Goal: Check status

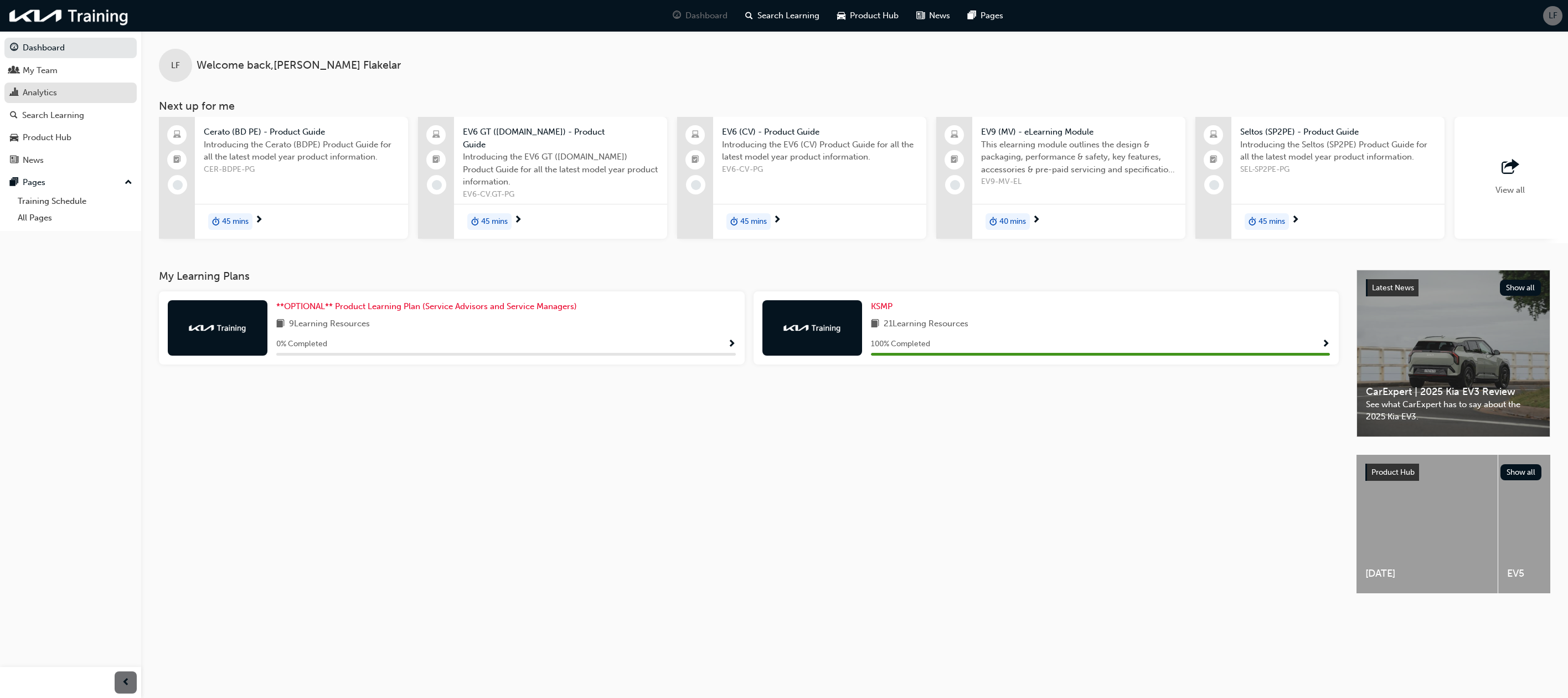
click at [43, 94] on div "Analytics" at bounding box center [39, 93] width 34 height 13
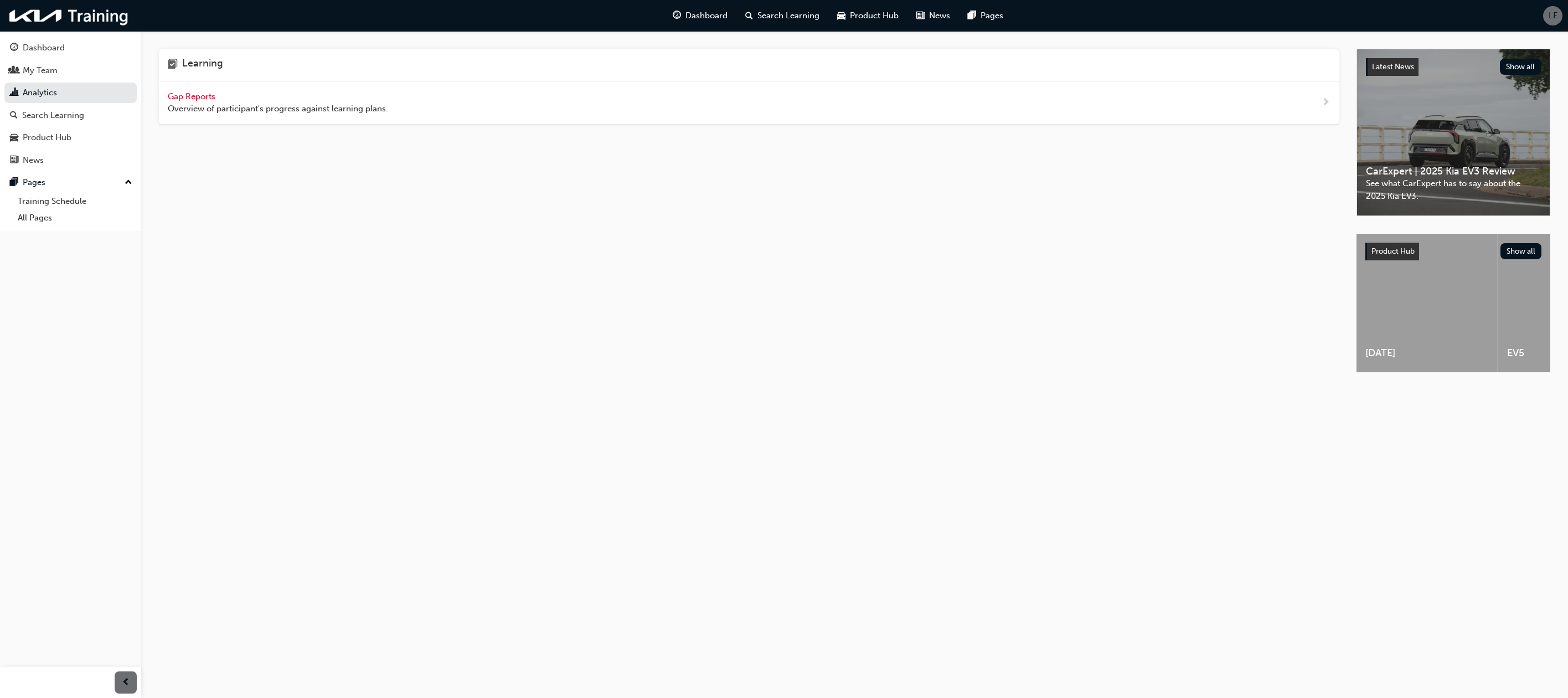
click at [172, 95] on span "Gap Reports" at bounding box center [192, 97] width 50 height 10
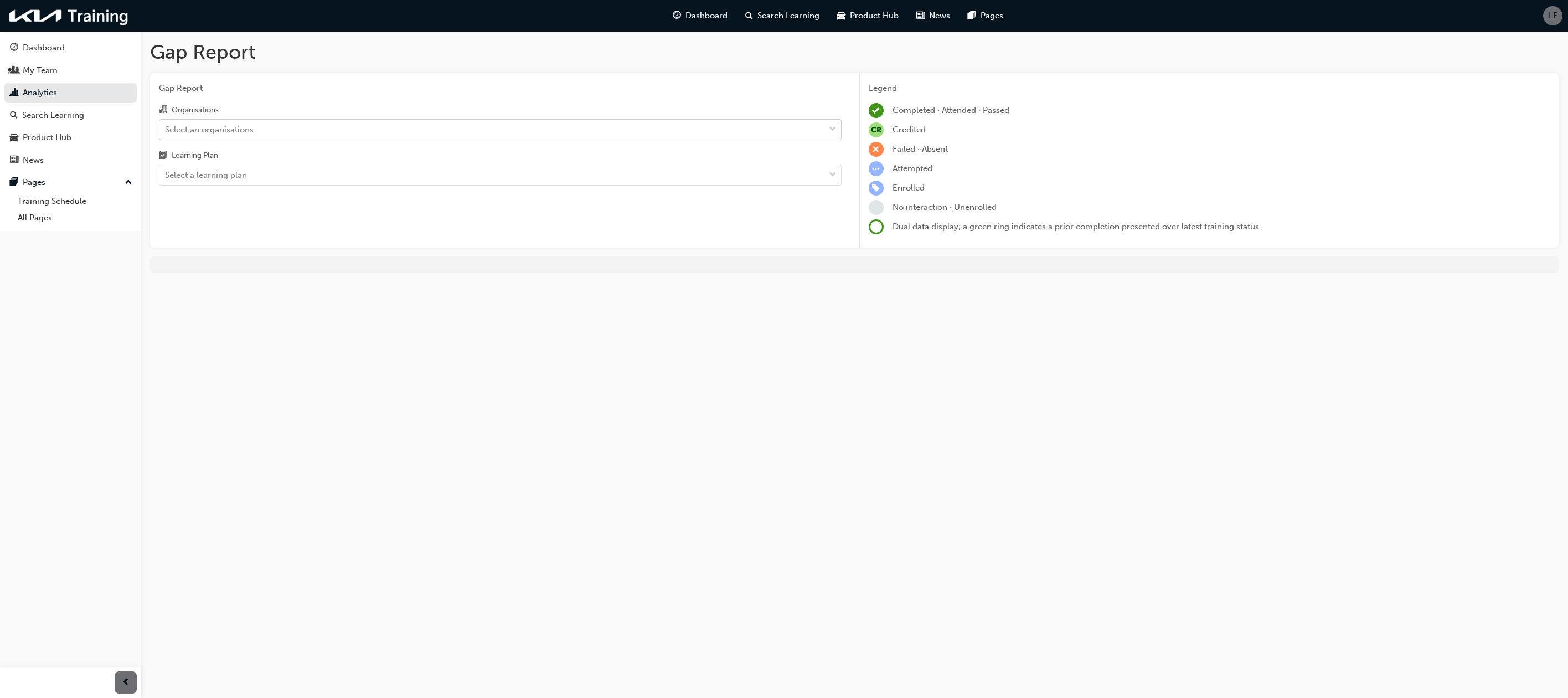
click at [220, 131] on div "Select an organisations" at bounding box center [209, 129] width 89 height 13
click at [166, 131] on input "Organisations Select an organisations" at bounding box center [165, 129] width 1 height 10
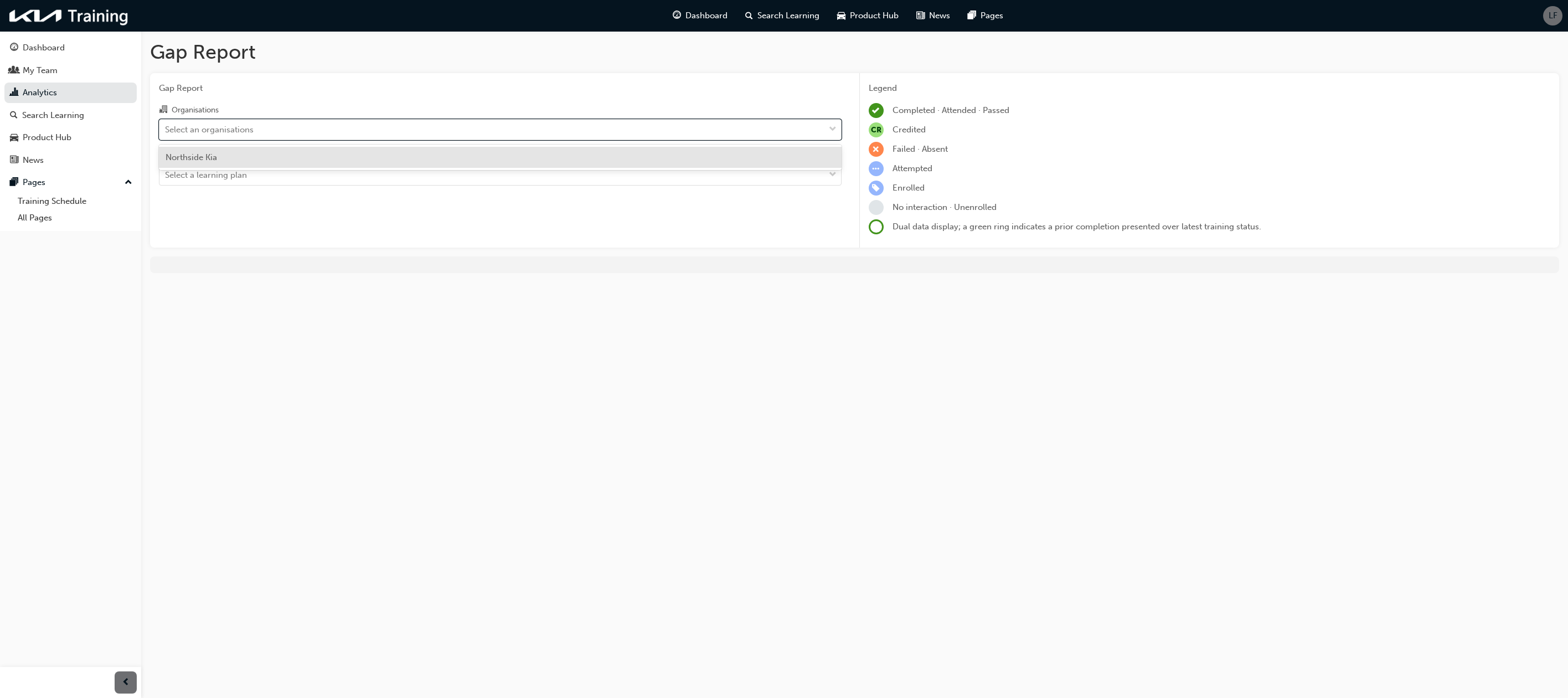
click at [219, 156] on div "Northside Kia" at bounding box center [500, 158] width 683 height 21
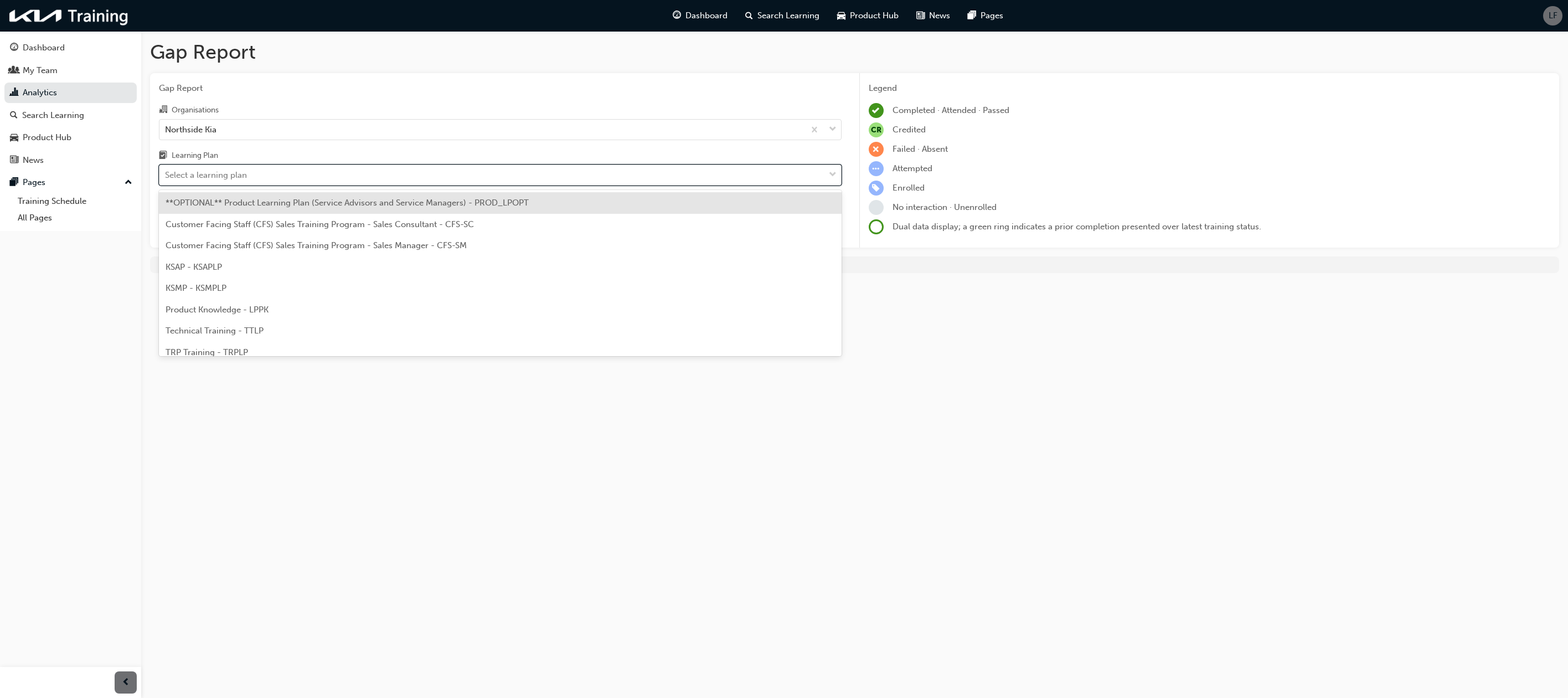
click at [216, 173] on div "Select a learning plan" at bounding box center [206, 174] width 82 height 13
click at [166, 173] on input "Learning Plan option **OPTIONAL** Product Learning Plan (Service Advisors and S…" at bounding box center [165, 174] width 1 height 10
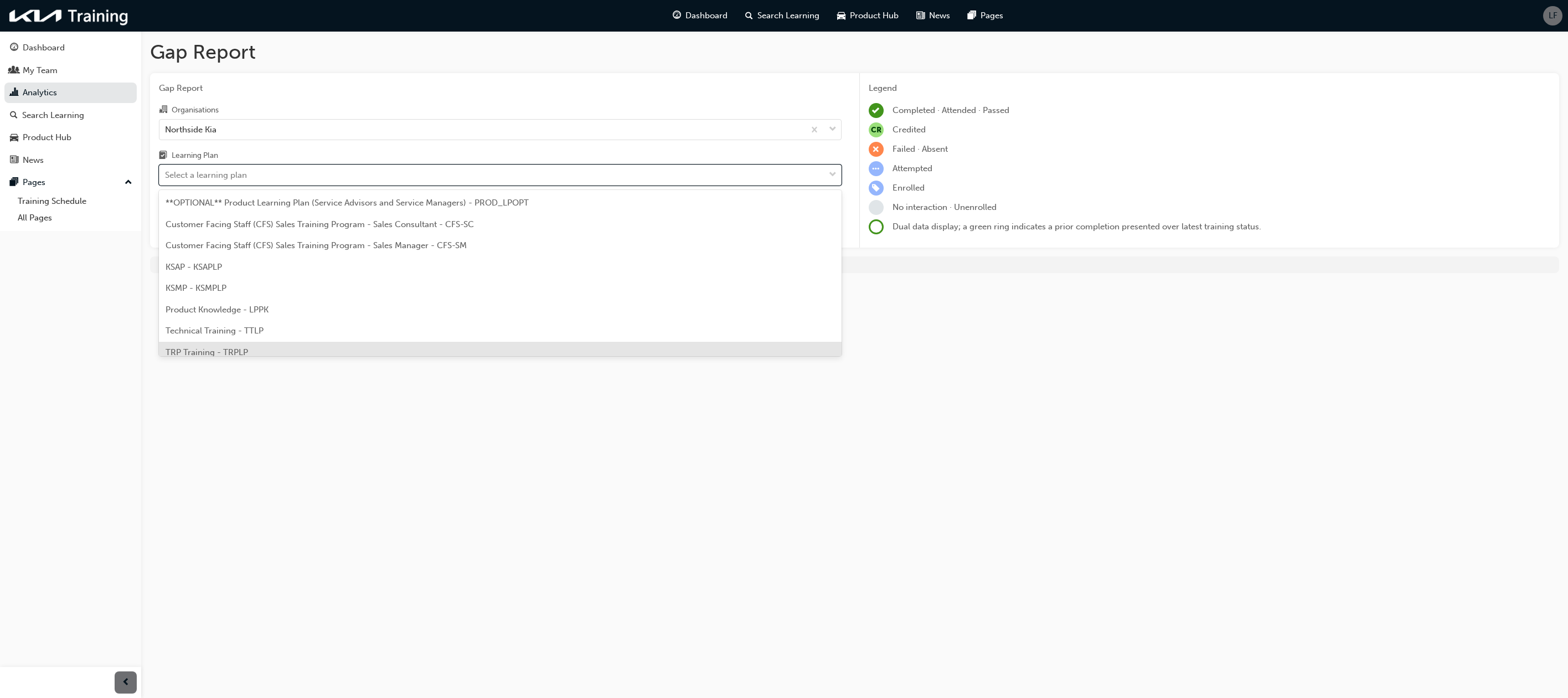
click at [190, 352] on span "TRP Training - TRPLP" at bounding box center [207, 352] width 83 height 10
